Goal: Transaction & Acquisition: Subscribe to service/newsletter

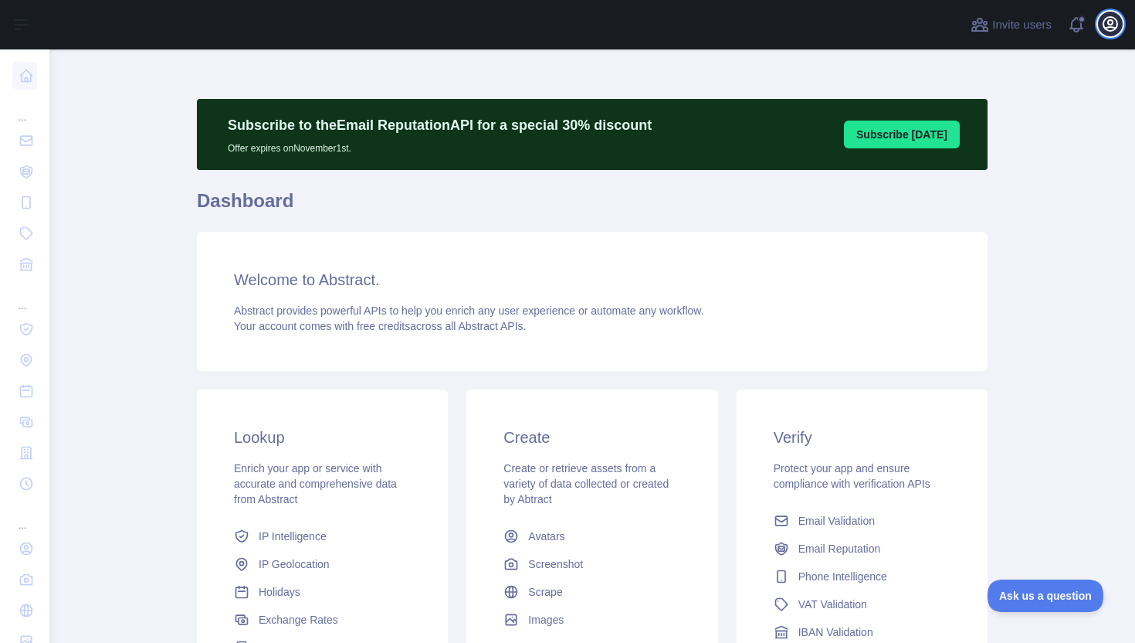
click at [1108, 32] on icon "button" at bounding box center [1110, 24] width 19 height 19
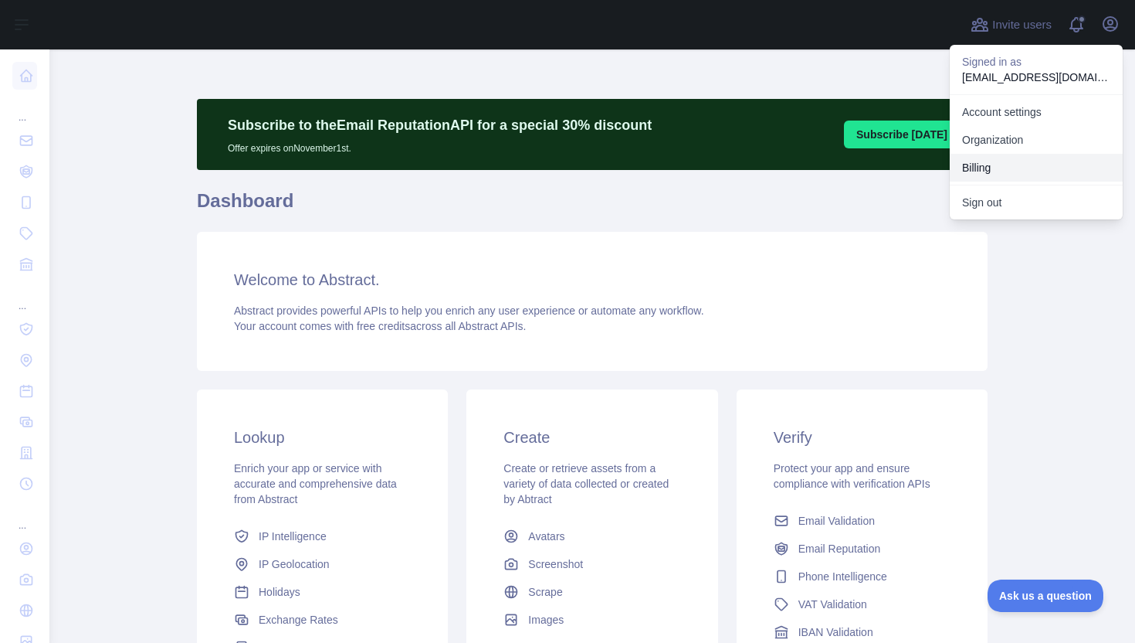
click at [1017, 161] on button "Billing" at bounding box center [1036, 168] width 173 height 28
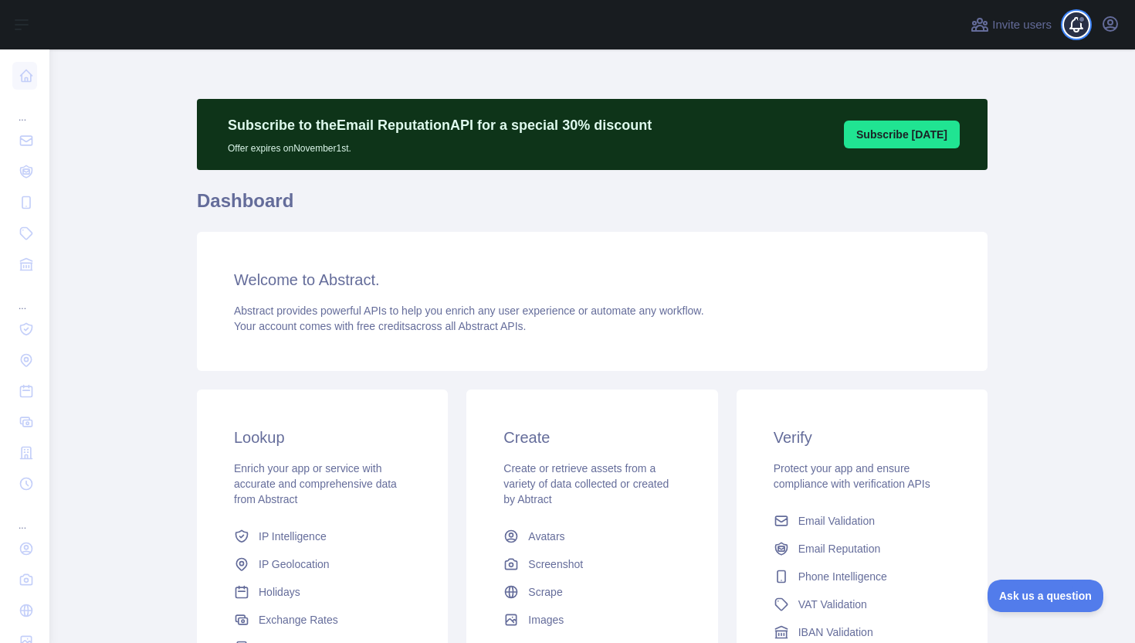
click at [1076, 31] on span at bounding box center [1082, 24] width 31 height 49
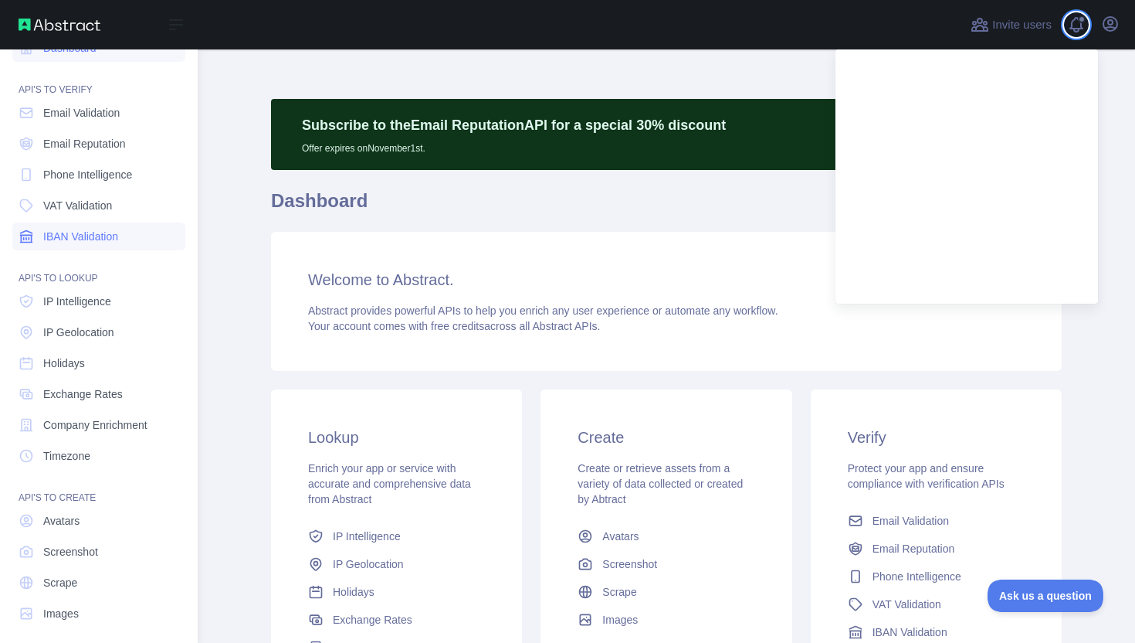
scroll to position [29, 0]
click at [70, 327] on span "IP Geolocation" at bounding box center [78, 331] width 71 height 15
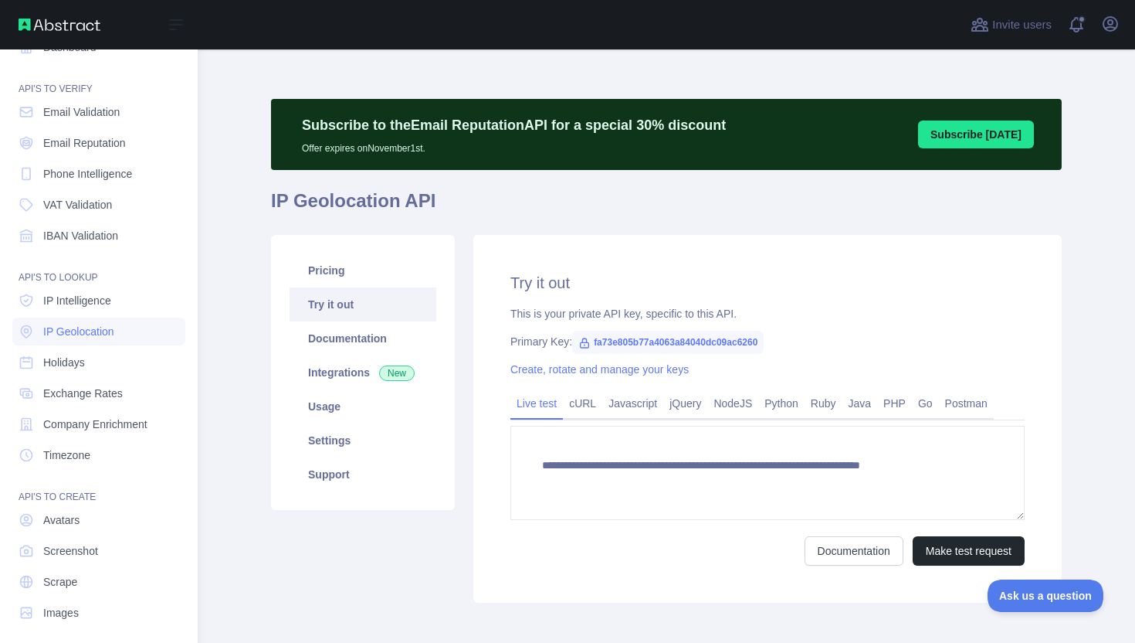
type textarea "**********"
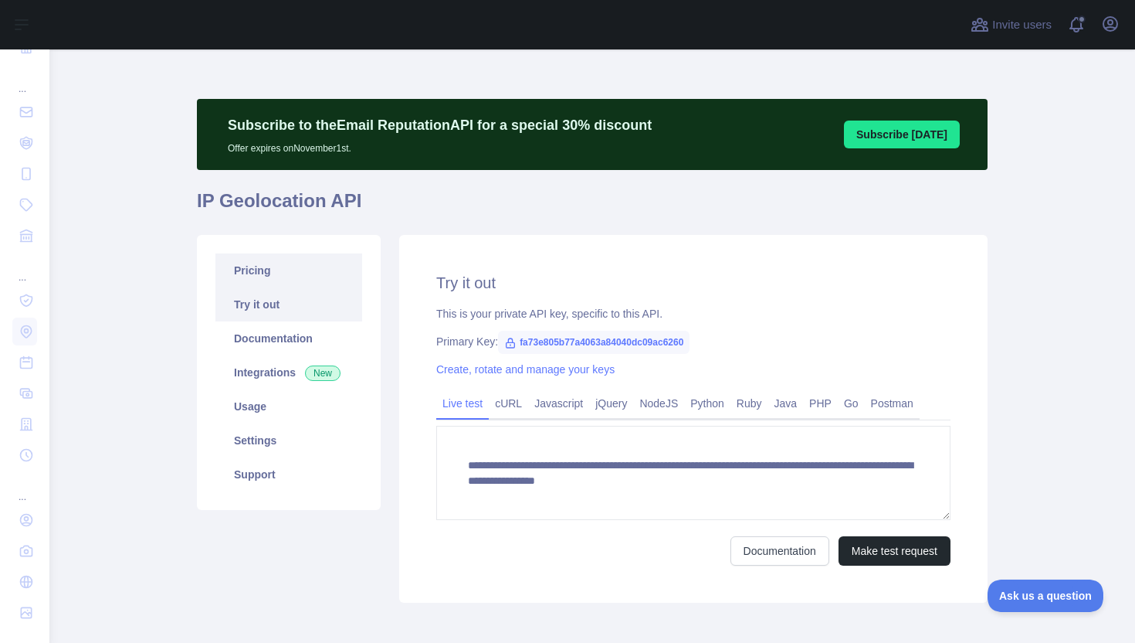
click at [260, 271] on link "Pricing" at bounding box center [289, 270] width 147 height 34
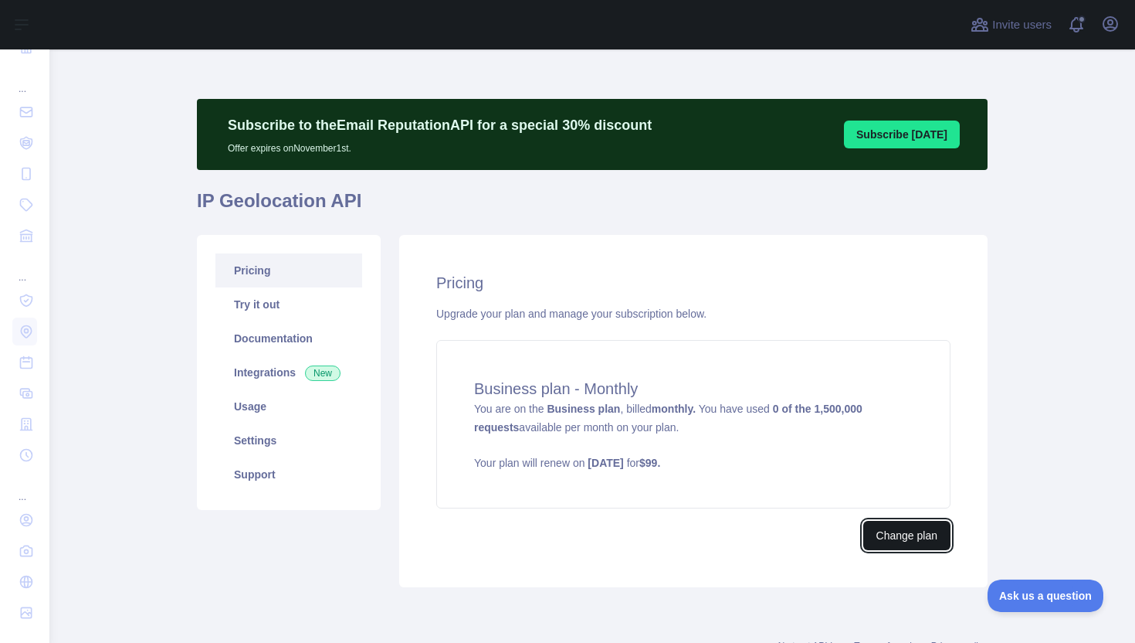
click at [878, 538] on button "Change plan" at bounding box center [907, 535] width 87 height 29
